Goal: Task Accomplishment & Management: Use online tool/utility

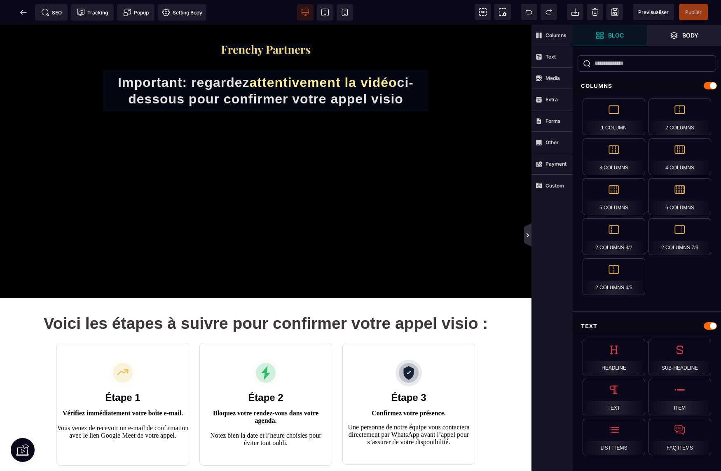
drag, startPoint x: 526, startPoint y: 235, endPoint x: 606, endPoint y: 207, distance: 84.3
click at [526, 235] on icon at bounding box center [527, 235] width 7 height 7
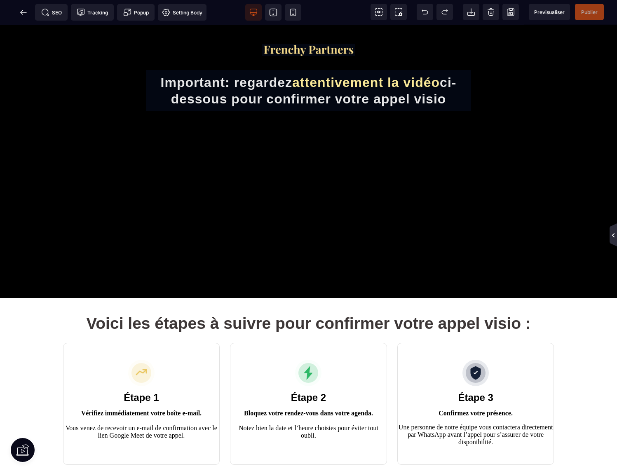
click at [611, 236] on icon at bounding box center [613, 235] width 7 height 7
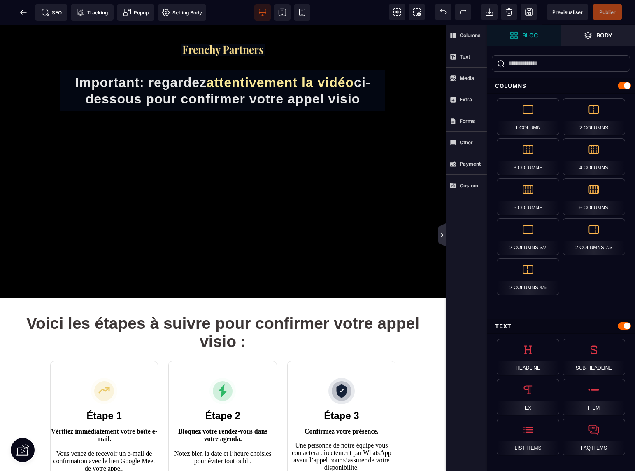
click at [442, 238] on icon at bounding box center [442, 235] width 7 height 7
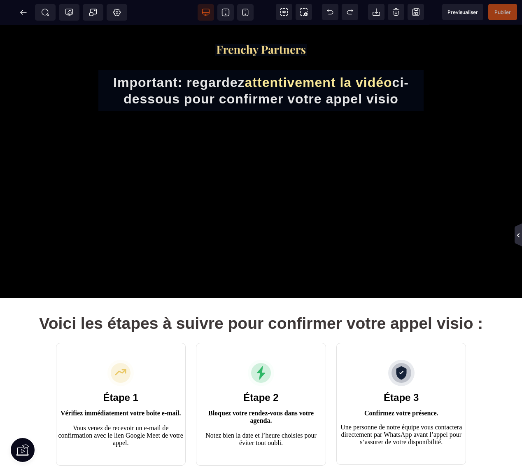
click at [519, 235] on icon at bounding box center [518, 235] width 7 height 7
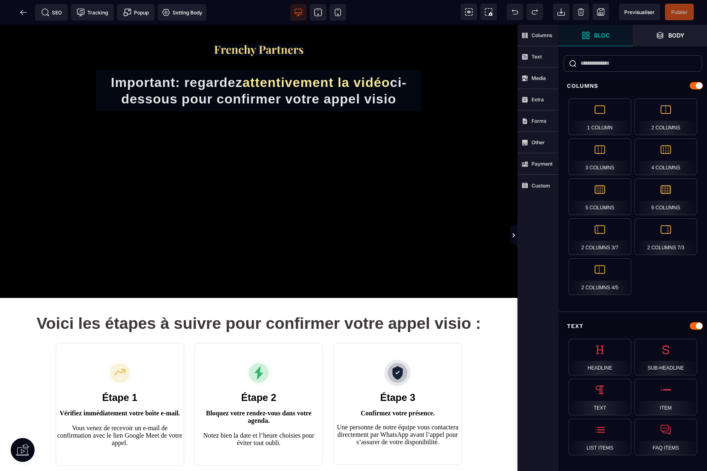
click at [518, 236] on div "Columns Text Media Extra Forms Other Payment Custom" at bounding box center [537, 235] width 41 height 471
click at [514, 236] on icon at bounding box center [513, 235] width 7 height 7
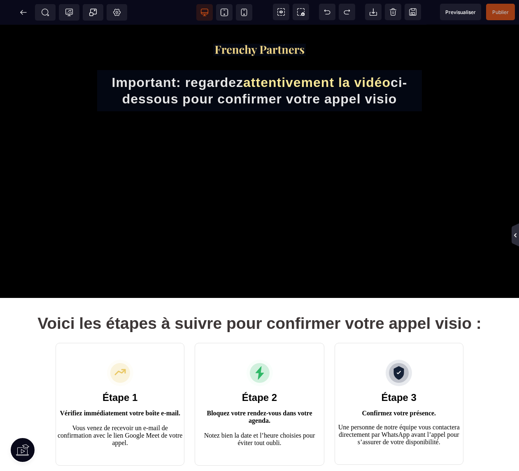
click at [512, 237] on icon at bounding box center [515, 235] width 7 height 7
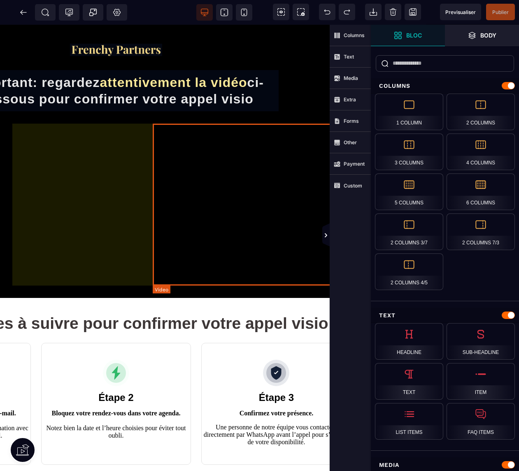
scroll to position [0, 263]
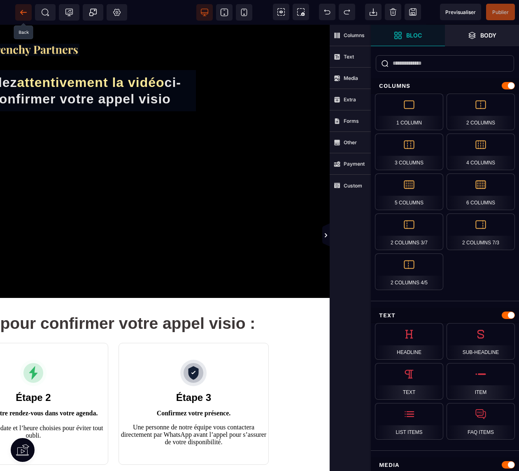
click at [27, 17] on span at bounding box center [23, 12] width 16 height 16
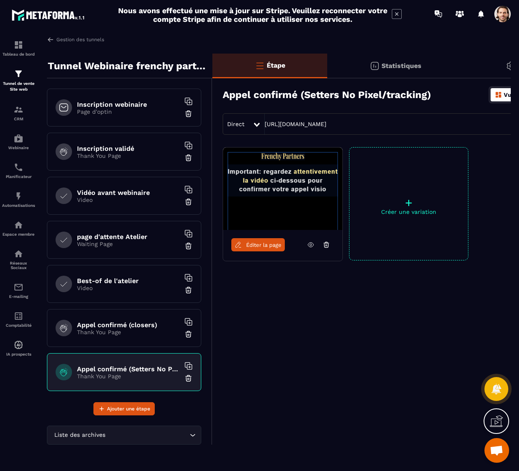
click at [269, 248] on link "Éditer la page" at bounding box center [258, 244] width 54 height 13
